Goal: Task Accomplishment & Management: Manage account settings

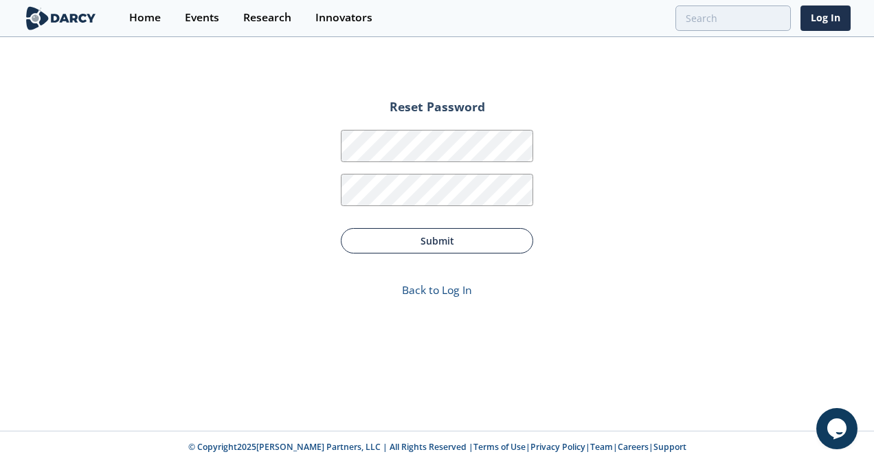
click at [480, 241] on button "Submit" at bounding box center [437, 240] width 192 height 25
click at [456, 245] on button "Submit" at bounding box center [437, 240] width 192 height 25
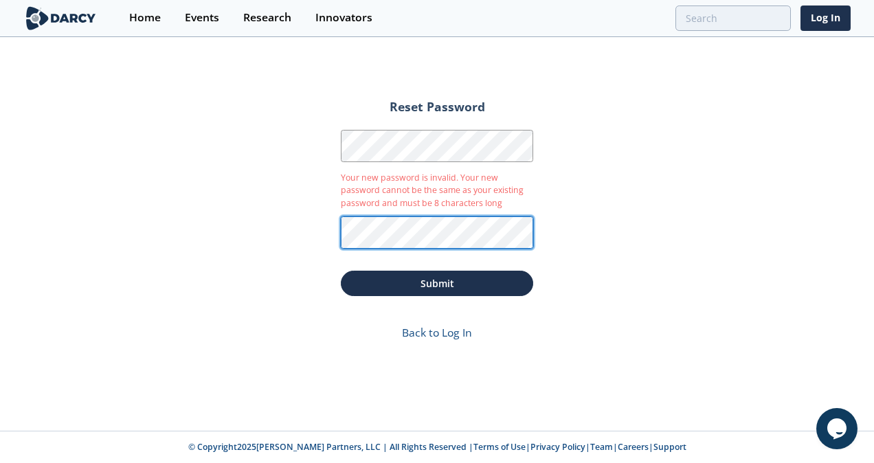
click at [304, 226] on div "Reset Password Password Your new password is invalid. Your new password cannot …" at bounding box center [437, 234] width 874 height 393
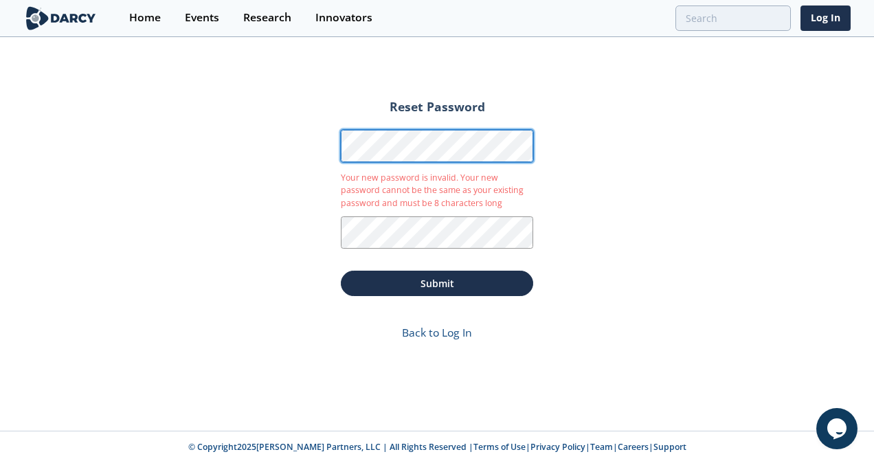
click at [329, 140] on form "Reset Password Password Your new password is invalid. Your new password cannot …" at bounding box center [437, 224] width 231 height 274
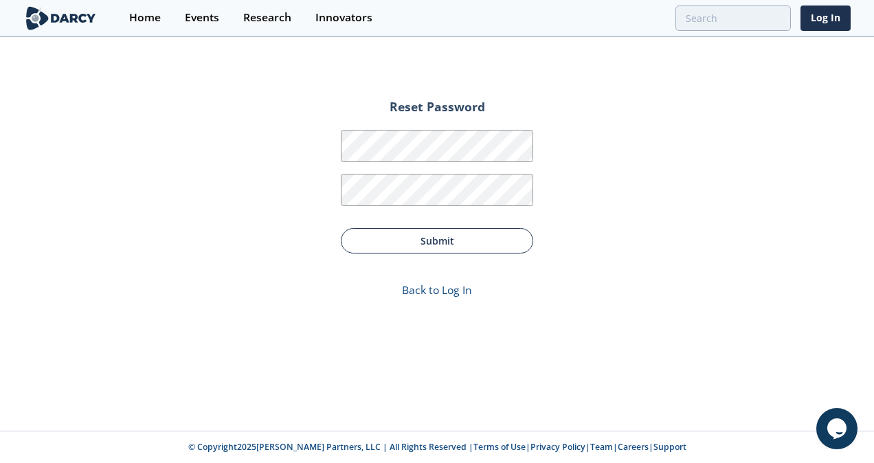
click at [448, 241] on button "Submit" at bounding box center [437, 240] width 192 height 25
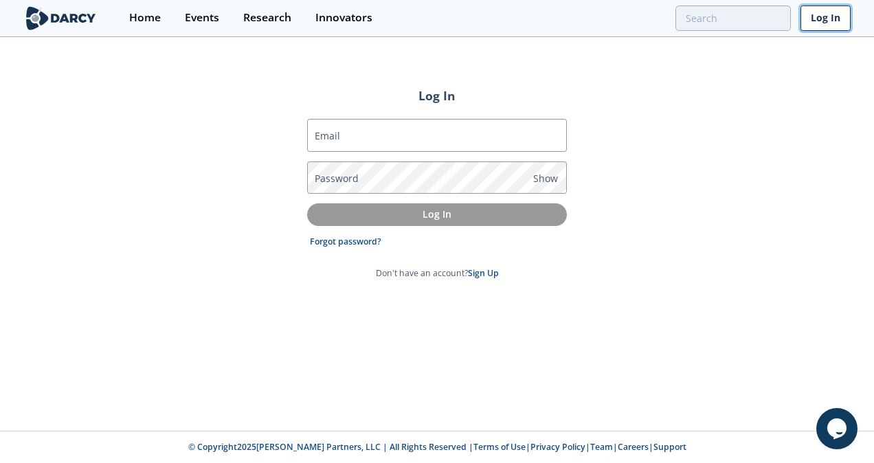
click at [841, 19] on link "Log In" at bounding box center [826, 17] width 50 height 25
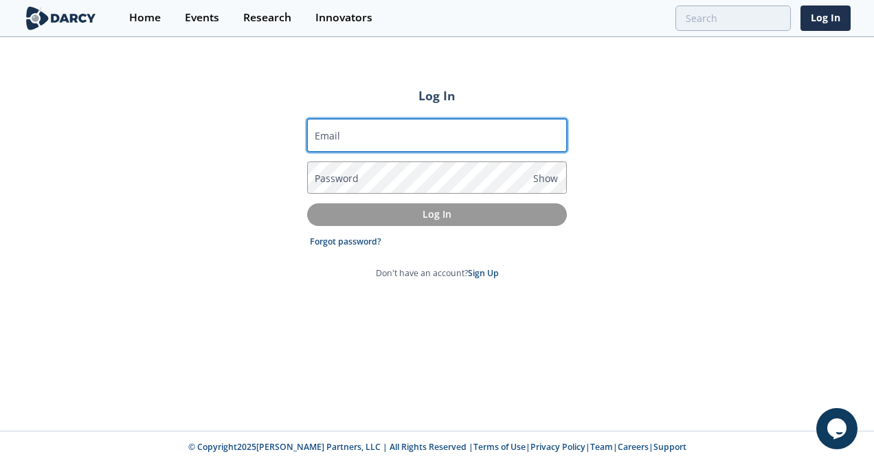
click at [450, 134] on input "Email" at bounding box center [437, 135] width 260 height 33
type input "[EMAIL_ADDRESS][DOMAIN_NAME]"
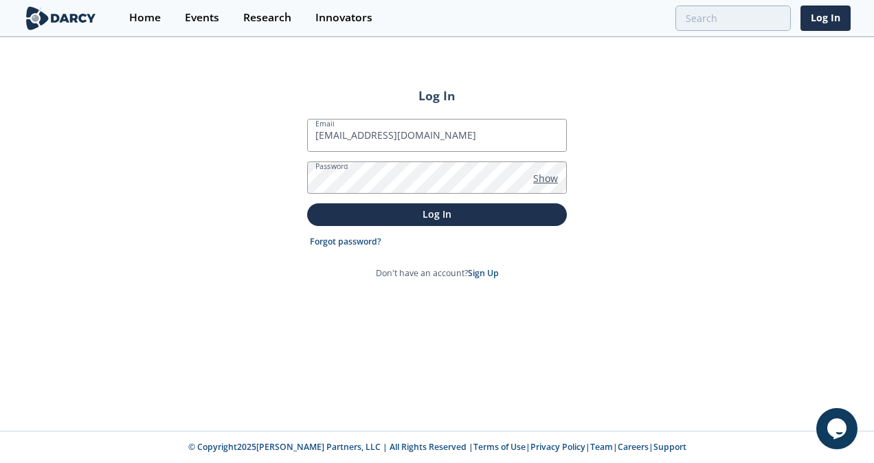
click at [547, 175] on span "Show" at bounding box center [545, 178] width 25 height 14
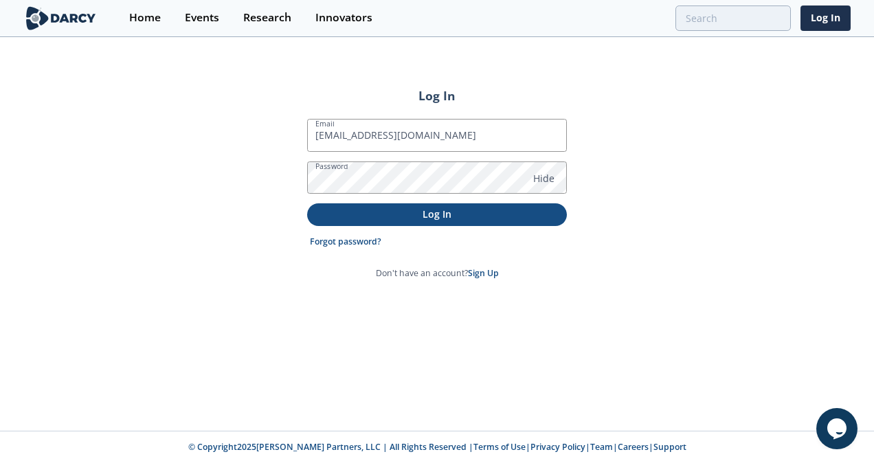
click at [495, 217] on p "Log In" at bounding box center [437, 214] width 241 height 14
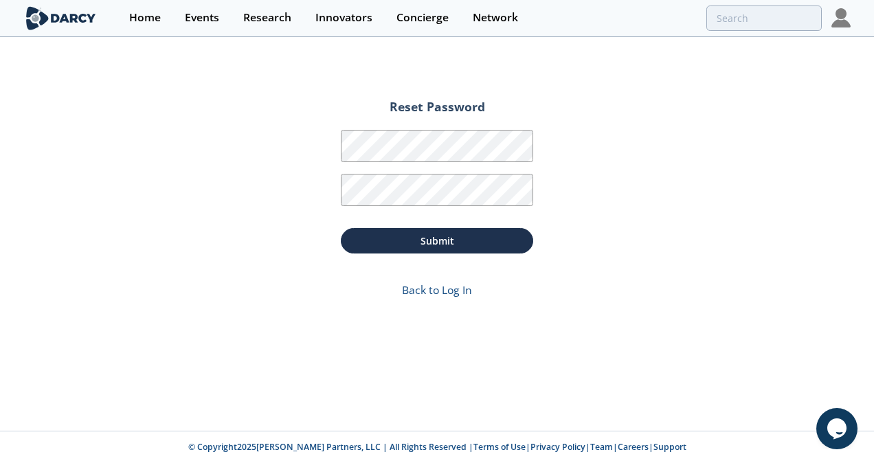
click at [704, 214] on div "Reset Password Password Password Confirmation Submit Back to Log In" at bounding box center [437, 234] width 874 height 393
click at [405, 287] on link "Back to Log In" at bounding box center [437, 290] width 70 height 15
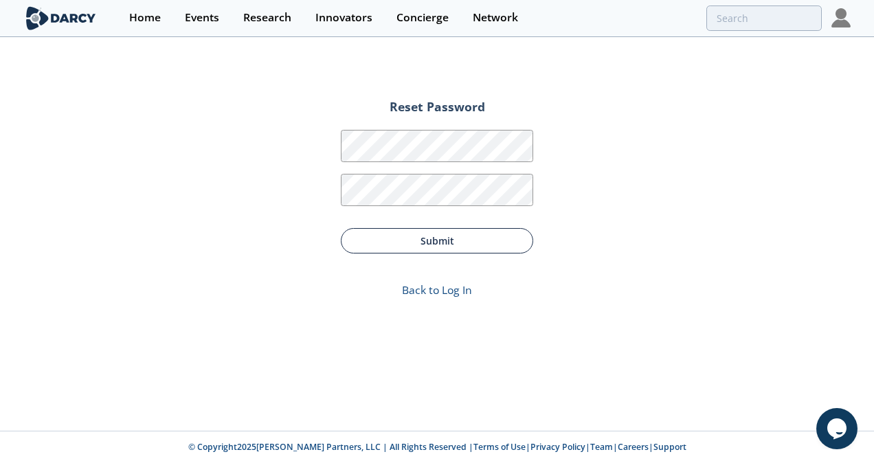
click at [454, 241] on button "Submit" at bounding box center [437, 240] width 192 height 25
